Goal: Task Accomplishment & Management: Manage account settings

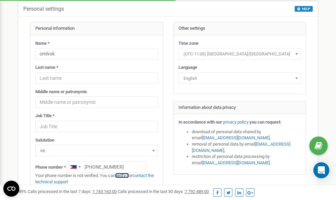
click at [126, 174] on link "verify it" at bounding box center [122, 175] width 14 height 5
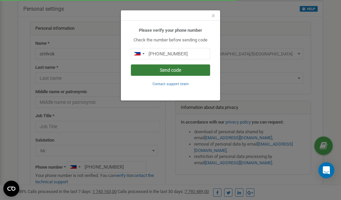
click at [171, 71] on button "Send code" at bounding box center [170, 69] width 79 height 11
